Goal: Task Accomplishment & Management: Use online tool/utility

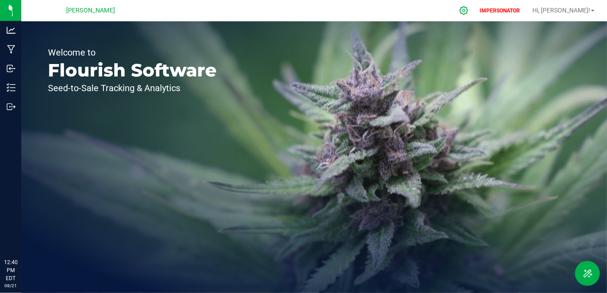
click at [469, 9] on icon at bounding box center [463, 10] width 9 height 9
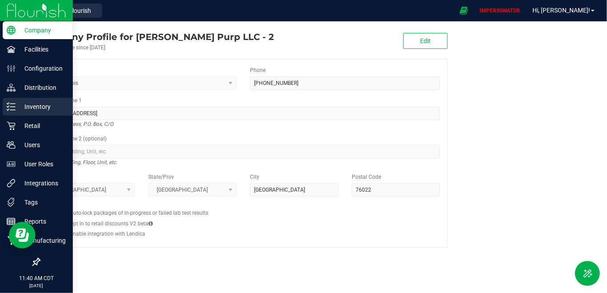
click at [23, 114] on div "Inventory" at bounding box center [38, 107] width 70 height 18
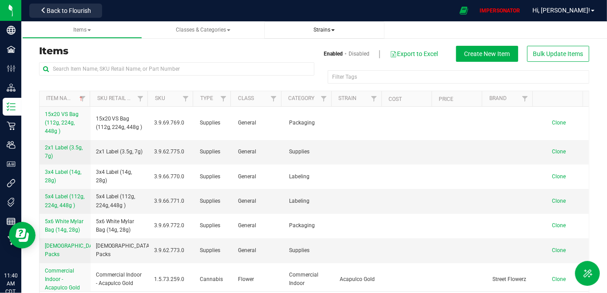
click at [329, 31] on span "Strains" at bounding box center [324, 30] width 21 height 6
click at [311, 54] on li "All strains" at bounding box center [324, 54] width 106 height 13
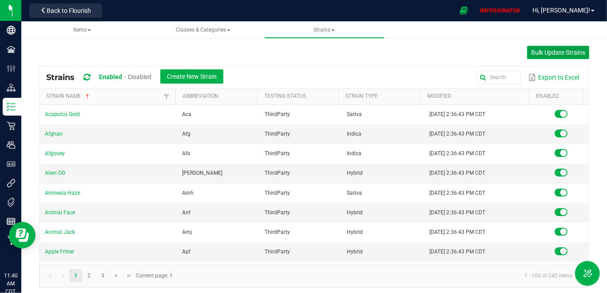
click at [561, 52] on span "Bulk Update Strains" at bounding box center [558, 52] width 54 height 7
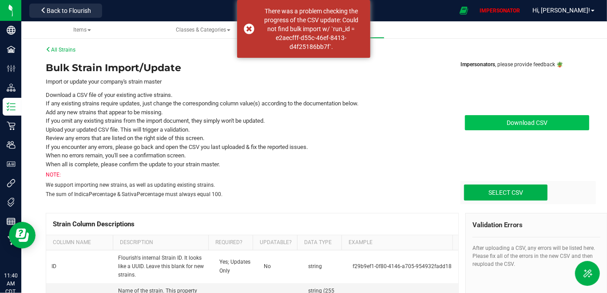
click at [491, 122] on link "Download CSV" at bounding box center [527, 122] width 124 height 15
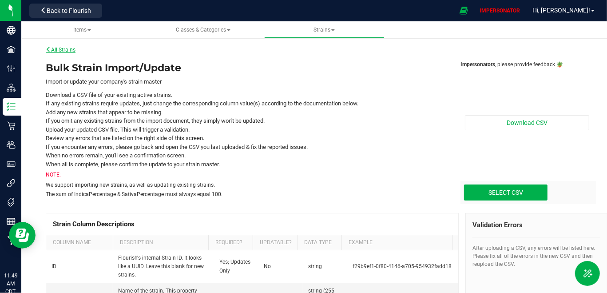
click at [63, 49] on link "All Strains" at bounding box center [61, 50] width 30 height 6
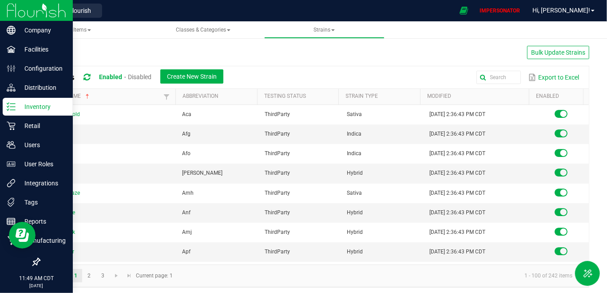
click at [17, 106] on p "Inventory" at bounding box center [42, 106] width 53 height 11
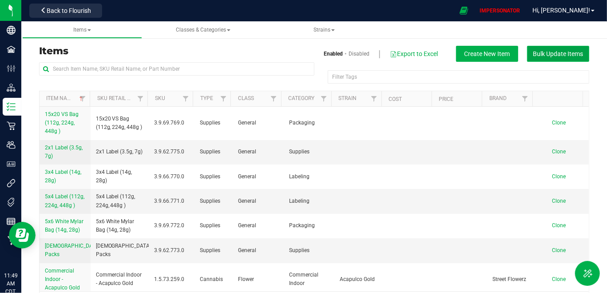
click at [560, 54] on span "Bulk Update Items" at bounding box center [559, 53] width 50 height 7
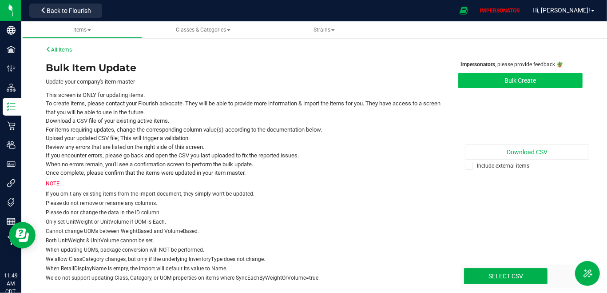
click at [529, 80] on button "Bulk Create" at bounding box center [520, 80] width 124 height 15
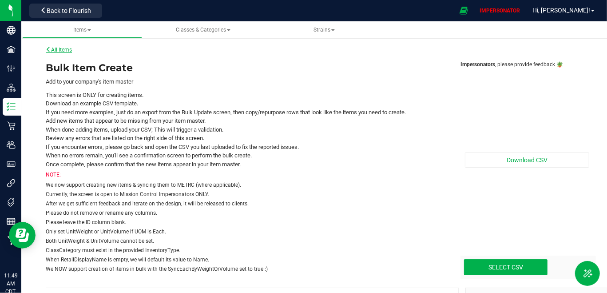
click at [68, 48] on link "All Items" at bounding box center [59, 50] width 26 height 6
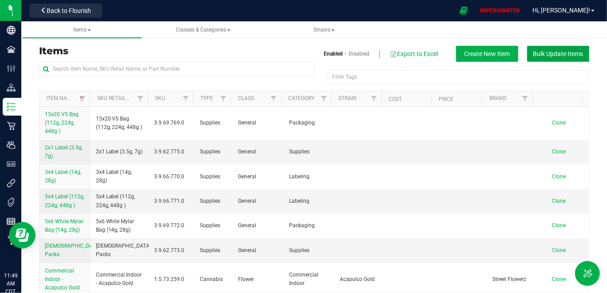
click at [562, 58] on button "Bulk Update Items" at bounding box center [558, 54] width 62 height 16
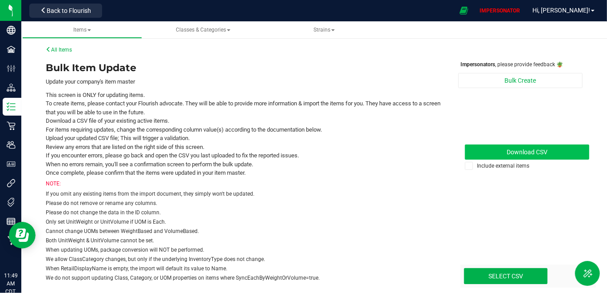
click at [542, 147] on link "Download CSV" at bounding box center [527, 151] width 124 height 15
